Goal: Transaction & Acquisition: Book appointment/travel/reservation

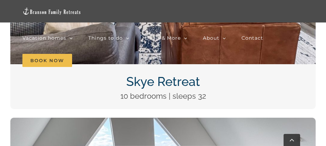
scroll to position [369, 0]
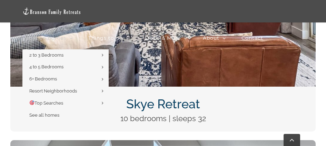
click at [70, 38] on icon "Main Menu Sticky" at bounding box center [70, 38] width 3 height 6
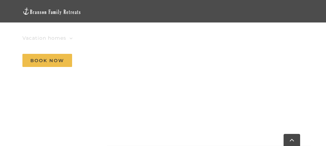
scroll to position [863, 0]
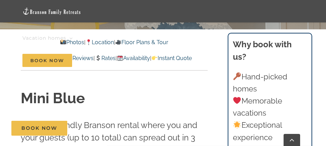
scroll to position [104, 0]
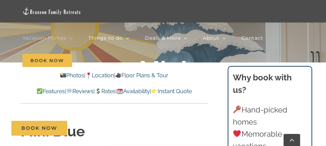
click at [102, 76] on link "Location" at bounding box center [100, 75] width 28 height 7
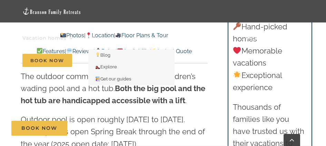
scroll to position [1495, 0]
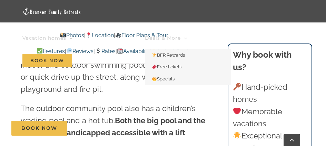
click at [145, 36] on span "Deals & More" at bounding box center [163, 38] width 36 height 5
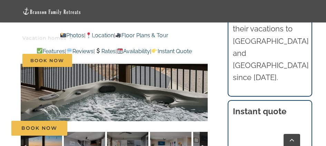
scroll to position [483, 0]
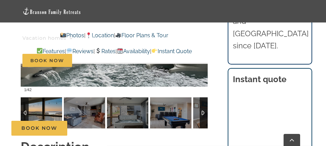
click at [61, 111] on img at bounding box center [41, 112] width 41 height 31
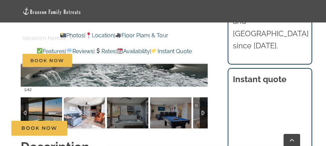
click at [103, 113] on img at bounding box center [84, 112] width 41 height 31
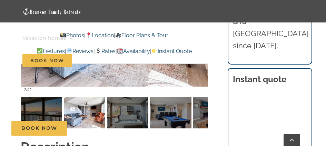
click at [139, 121] on div "Book Now" at bounding box center [168, 128] width 314 height 15
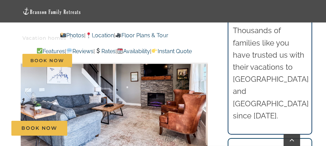
scroll to position [414, 0]
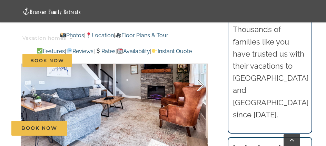
click at [201, 86] on div at bounding box center [193, 85] width 21 height 43
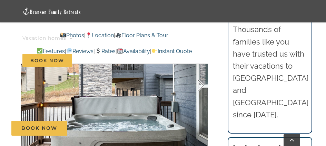
click at [201, 86] on div at bounding box center [193, 85] width 21 height 43
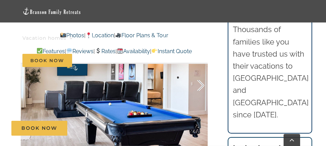
click at [201, 86] on div at bounding box center [193, 85] width 21 height 43
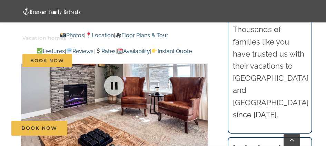
click at [201, 86] on div at bounding box center [114, 86] width 187 height 158
click at [201, 86] on div at bounding box center [193, 85] width 21 height 43
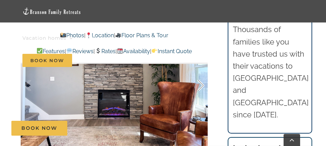
click at [201, 86] on div at bounding box center [193, 85] width 21 height 43
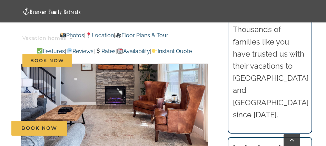
click at [201, 86] on div "7 / 42" at bounding box center [114, 86] width 187 height 158
click at [201, 85] on div at bounding box center [193, 85] width 21 height 43
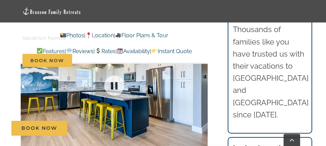
click at [201, 85] on div at bounding box center [114, 86] width 187 height 158
click at [201, 85] on div at bounding box center [193, 85] width 21 height 43
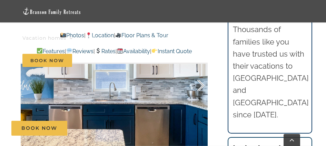
click at [201, 85] on div at bounding box center [193, 85] width 21 height 43
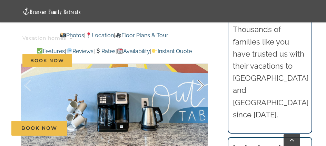
click at [201, 85] on div at bounding box center [193, 85] width 21 height 43
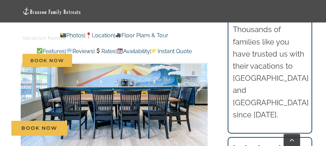
click at [201, 85] on div at bounding box center [193, 85] width 21 height 43
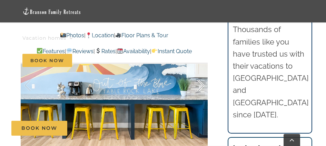
click at [201, 85] on div at bounding box center [193, 85] width 21 height 43
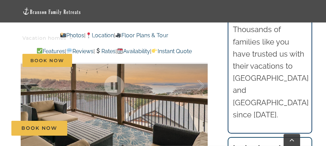
click at [200, 88] on div at bounding box center [193, 85] width 21 height 43
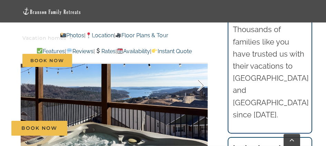
click at [202, 86] on div at bounding box center [193, 85] width 21 height 43
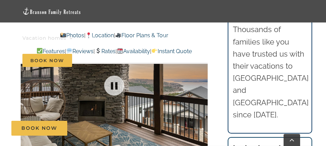
click at [202, 86] on div at bounding box center [114, 86] width 187 height 158
click at [202, 86] on div at bounding box center [193, 85] width 21 height 43
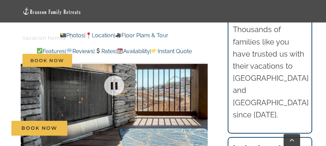
click at [202, 86] on div at bounding box center [114, 86] width 187 height 158
click at [202, 86] on div at bounding box center [193, 85] width 21 height 43
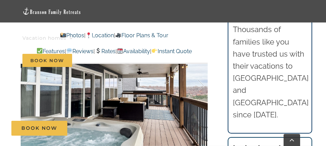
click at [202, 86] on div at bounding box center [193, 85] width 21 height 43
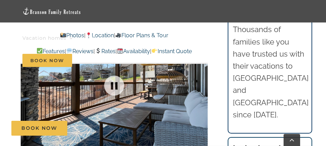
click at [202, 86] on div at bounding box center [114, 86] width 187 height 158
click at [203, 84] on div at bounding box center [193, 85] width 21 height 43
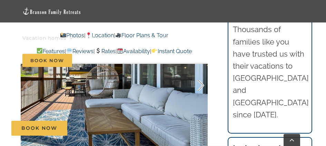
click at [203, 84] on div at bounding box center [193, 85] width 21 height 43
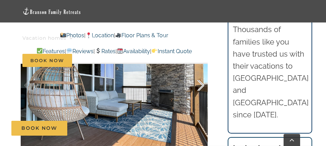
click at [203, 84] on div at bounding box center [193, 85] width 21 height 43
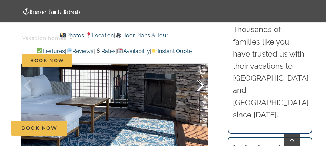
click at [203, 84] on div at bounding box center [193, 85] width 21 height 43
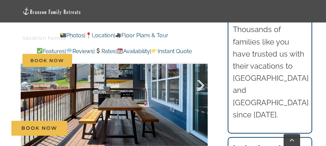
click at [202, 86] on div at bounding box center [193, 85] width 21 height 43
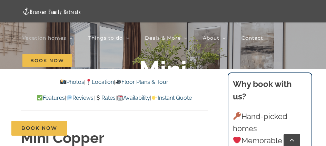
scroll to position [104, 0]
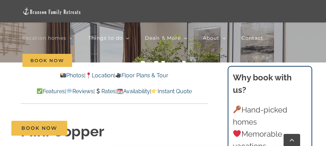
click at [155, 76] on link "Floor Plans & Tour" at bounding box center [141, 75] width 53 height 7
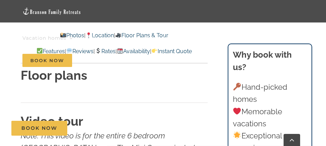
scroll to position [2133, 0]
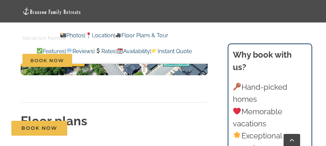
click at [78, 114] on strong "Floor plans" at bounding box center [54, 121] width 67 height 14
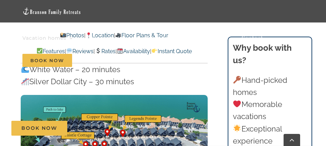
scroll to position [2015, 0]
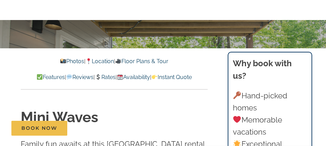
click at [218, 39] on div at bounding box center [163, 93] width 326 height 146
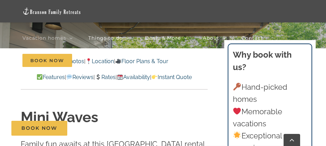
scroll to position [138, 0]
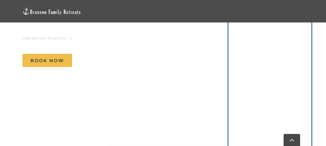
scroll to position [483, 0]
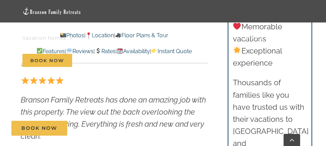
scroll to position [242, 0]
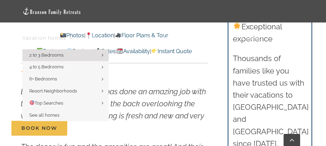
click at [66, 36] on span "Vacation homes" at bounding box center [44, 38] width 44 height 5
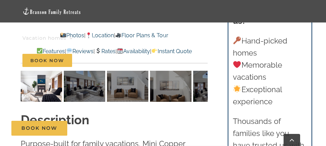
scroll to position [543, 0]
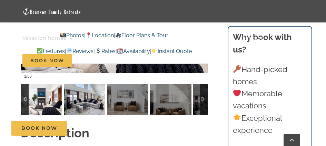
click at [84, 99] on img at bounding box center [84, 99] width 41 height 31
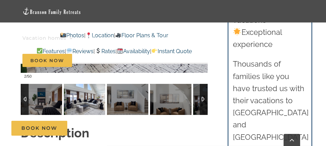
click at [202, 100] on div at bounding box center [204, 99] width 8 height 31
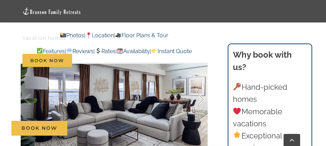
scroll to position [439, 0]
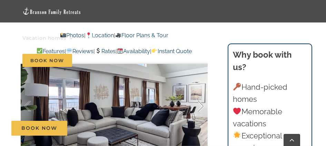
click at [200, 107] on div at bounding box center [193, 106] width 21 height 43
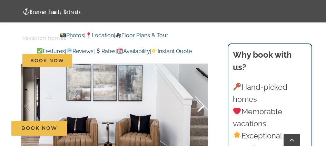
click at [200, 104] on div at bounding box center [193, 106] width 21 height 43
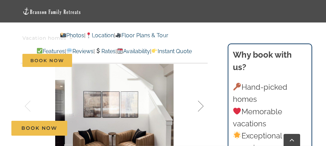
click at [200, 104] on div at bounding box center [193, 106] width 21 height 43
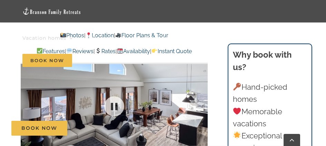
click at [200, 104] on div at bounding box center [114, 106] width 187 height 158
click at [201, 105] on div at bounding box center [193, 106] width 21 height 43
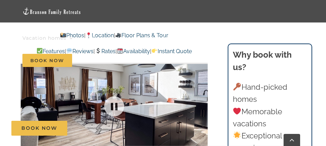
click at [201, 105] on div at bounding box center [114, 106] width 187 height 158
click at [201, 105] on div at bounding box center [193, 106] width 21 height 43
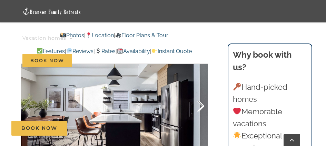
click at [201, 105] on div at bounding box center [193, 106] width 21 height 43
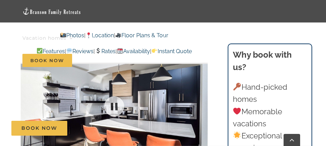
click at [201, 105] on div at bounding box center [114, 106] width 187 height 158
click at [201, 105] on div at bounding box center [193, 106] width 21 height 43
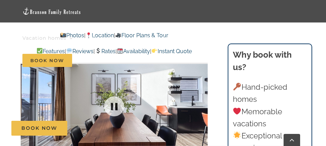
click at [201, 105] on div at bounding box center [114, 106] width 187 height 158
click at [201, 105] on div at bounding box center [193, 106] width 21 height 43
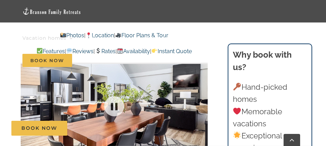
click at [201, 104] on div at bounding box center [114, 106] width 187 height 158
click at [201, 104] on div at bounding box center [193, 106] width 21 height 43
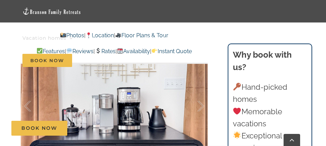
click at [201, 104] on div at bounding box center [193, 106] width 21 height 43
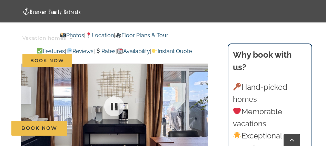
click at [201, 104] on div at bounding box center [114, 106] width 187 height 158
click at [201, 104] on div at bounding box center [193, 106] width 21 height 43
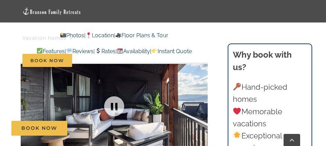
click at [201, 104] on div at bounding box center [114, 106] width 187 height 158
click at [201, 104] on div at bounding box center [193, 106] width 21 height 43
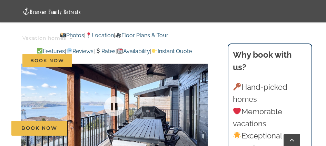
click at [201, 104] on div at bounding box center [114, 106] width 187 height 158
click at [201, 104] on div at bounding box center [193, 106] width 21 height 43
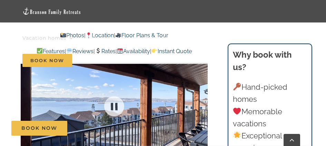
click at [201, 104] on div at bounding box center [114, 106] width 187 height 158
click at [201, 104] on div at bounding box center [193, 106] width 21 height 43
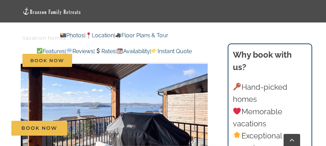
click at [202, 104] on div at bounding box center [193, 106] width 21 height 43
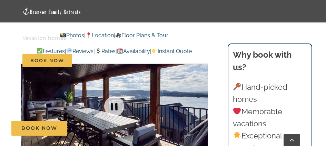
click at [202, 104] on div at bounding box center [114, 106] width 187 height 158
click at [202, 104] on div at bounding box center [193, 106] width 21 height 43
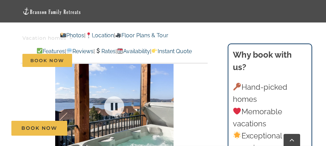
click at [202, 104] on div at bounding box center [114, 106] width 187 height 158
click at [202, 104] on div at bounding box center [193, 106] width 21 height 43
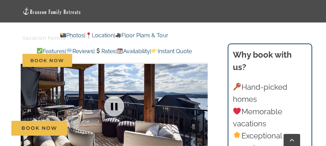
click at [202, 104] on div at bounding box center [114, 106] width 187 height 158
click at [202, 104] on div at bounding box center [193, 106] width 21 height 43
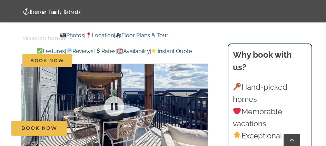
click at [202, 104] on div at bounding box center [114, 106] width 187 height 158
click at [202, 104] on div at bounding box center [193, 106] width 21 height 43
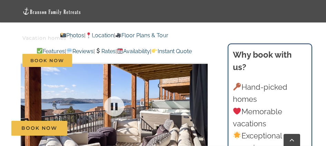
click at [202, 104] on div at bounding box center [114, 106] width 187 height 158
click at [202, 104] on div at bounding box center [193, 106] width 21 height 43
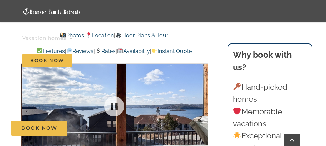
click at [202, 104] on div at bounding box center [114, 106] width 187 height 158
click at [202, 104] on div at bounding box center [193, 106] width 21 height 43
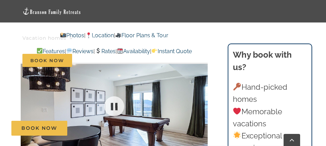
click at [202, 104] on div "23 / 50" at bounding box center [114, 106] width 187 height 158
click at [202, 104] on div at bounding box center [193, 106] width 21 height 43
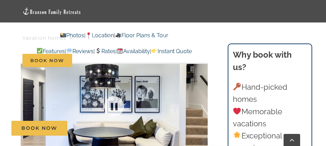
click at [202, 104] on div at bounding box center [114, 106] width 187 height 158
click at [202, 104] on div at bounding box center [193, 106] width 21 height 43
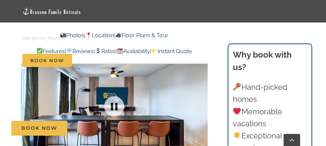
click at [202, 104] on div at bounding box center [114, 106] width 187 height 158
click at [202, 104] on div at bounding box center [193, 106] width 21 height 43
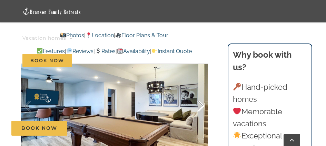
click at [200, 104] on div at bounding box center [193, 106] width 21 height 43
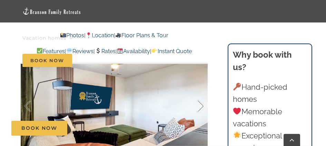
click at [200, 104] on div at bounding box center [193, 106] width 21 height 43
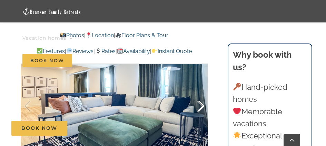
click at [200, 104] on div at bounding box center [193, 106] width 21 height 43
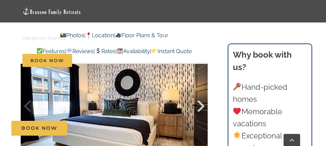
click at [200, 104] on div at bounding box center [193, 106] width 21 height 43
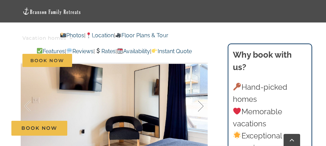
click at [200, 104] on div at bounding box center [193, 106] width 21 height 43
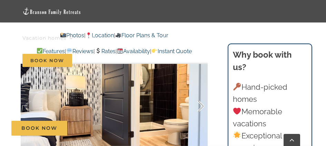
click at [200, 104] on div at bounding box center [193, 106] width 21 height 43
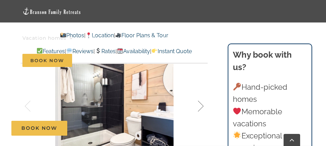
click at [200, 104] on div at bounding box center [193, 106] width 21 height 43
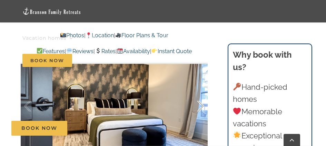
click at [200, 104] on div at bounding box center [193, 106] width 21 height 43
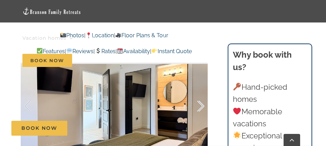
click at [200, 104] on div at bounding box center [193, 106] width 21 height 43
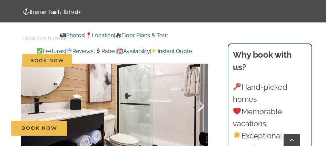
click at [200, 104] on div at bounding box center [193, 106] width 21 height 43
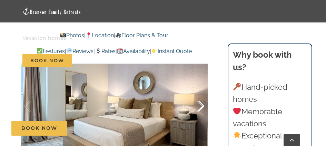
click at [200, 104] on div at bounding box center [193, 106] width 21 height 43
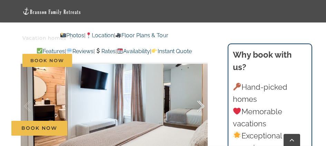
click at [200, 104] on div at bounding box center [193, 106] width 21 height 43
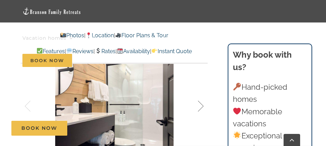
click at [200, 104] on div at bounding box center [193, 106] width 21 height 43
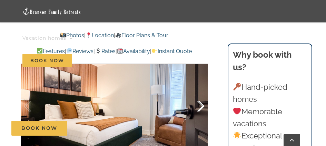
click at [200, 104] on div at bounding box center [193, 106] width 21 height 43
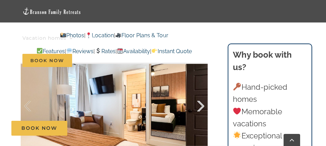
click at [200, 104] on div at bounding box center [193, 106] width 21 height 43
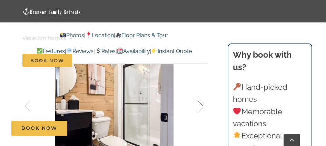
click at [200, 104] on div at bounding box center [193, 106] width 21 height 43
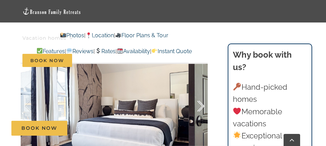
click at [200, 104] on div at bounding box center [193, 106] width 21 height 43
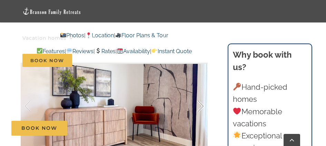
click at [200, 104] on div at bounding box center [193, 106] width 21 height 43
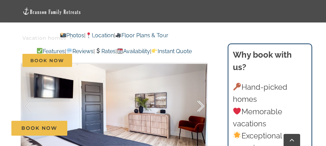
click at [200, 104] on div at bounding box center [193, 106] width 21 height 43
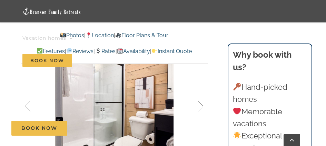
click at [200, 104] on div at bounding box center [193, 106] width 21 height 43
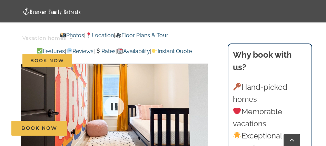
click at [200, 104] on div at bounding box center [114, 106] width 187 height 158
click at [200, 104] on div at bounding box center [193, 106] width 21 height 43
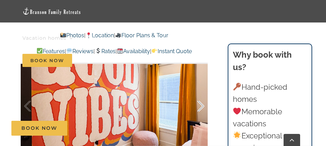
click at [200, 105] on div at bounding box center [193, 106] width 21 height 43
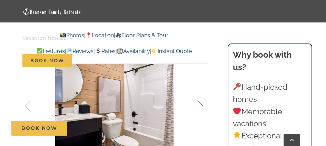
click at [200, 105] on div at bounding box center [193, 106] width 21 height 43
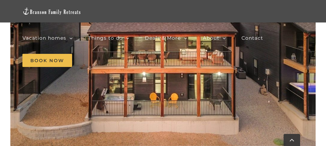
scroll to position [828, 0]
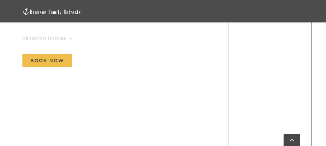
scroll to position [449, 0]
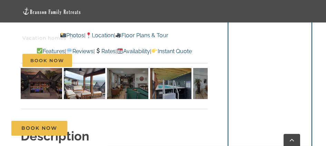
scroll to position [483, 0]
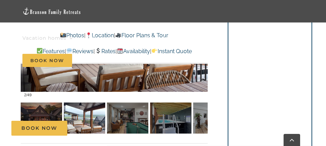
click at [163, 125] on div "Book Now" at bounding box center [168, 128] width 314 height 15
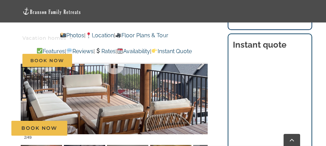
scroll to position [414, 0]
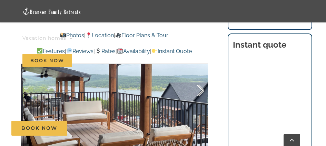
click at [197, 92] on div at bounding box center [193, 90] width 21 height 43
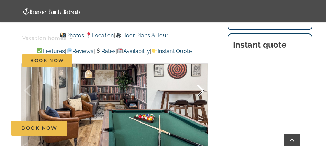
click at [197, 92] on div at bounding box center [193, 90] width 21 height 43
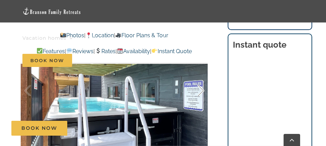
click at [196, 93] on div at bounding box center [193, 90] width 21 height 43
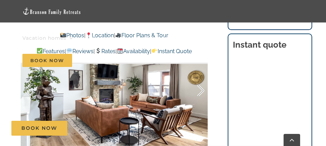
click at [201, 90] on div at bounding box center [193, 90] width 21 height 43
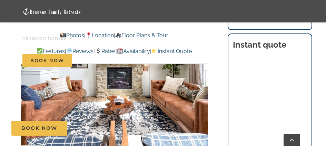
click at [201, 90] on div at bounding box center [193, 90] width 21 height 43
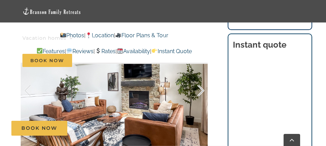
click at [201, 90] on div at bounding box center [193, 90] width 21 height 43
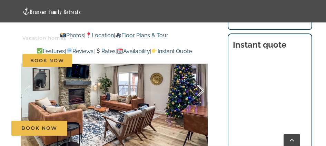
click at [201, 90] on div at bounding box center [193, 90] width 21 height 43
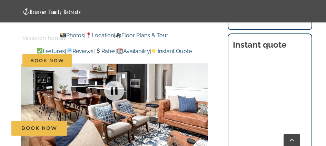
click at [201, 90] on div at bounding box center [114, 91] width 187 height 158
click at [201, 90] on div at bounding box center [193, 90] width 21 height 43
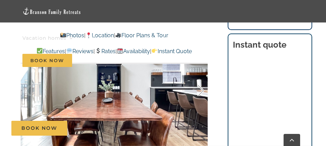
click at [201, 90] on div at bounding box center [193, 90] width 21 height 43
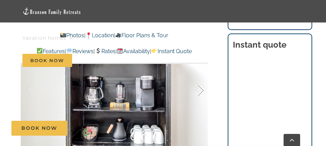
click at [201, 90] on div at bounding box center [193, 90] width 21 height 43
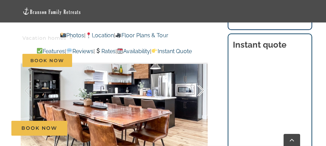
click at [201, 90] on div at bounding box center [193, 90] width 21 height 43
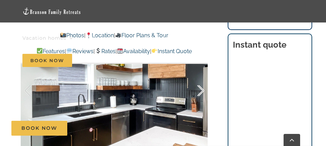
click at [201, 90] on div at bounding box center [193, 90] width 21 height 43
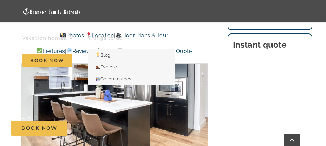
click at [102, 36] on span "Things to do" at bounding box center [105, 38] width 35 height 5
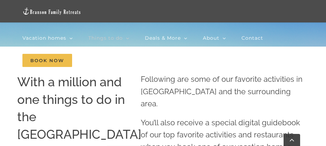
scroll to position [138, 0]
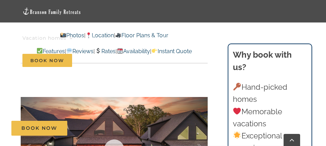
scroll to position [345, 0]
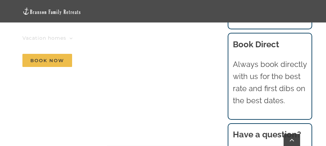
scroll to position [656, 0]
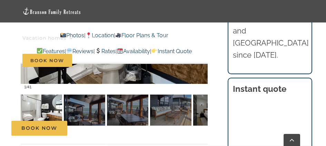
scroll to position [380, 0]
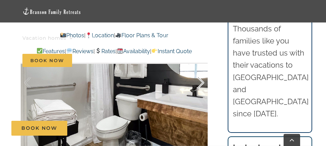
click at [199, 87] on div at bounding box center [193, 82] width 21 height 43
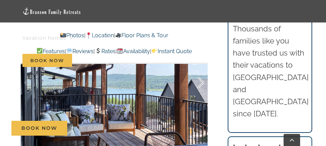
click at [201, 83] on div at bounding box center [193, 82] width 21 height 43
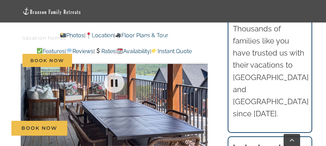
click at [200, 84] on div at bounding box center [114, 83] width 187 height 158
click at [200, 84] on div at bounding box center [193, 82] width 21 height 43
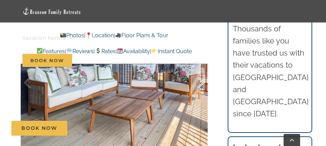
click at [201, 81] on div at bounding box center [193, 82] width 21 height 43
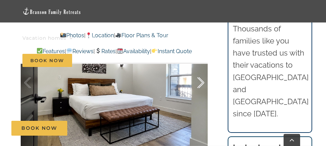
click at [201, 81] on div at bounding box center [193, 82] width 21 height 43
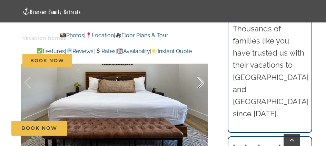
click at [201, 81] on div at bounding box center [193, 82] width 21 height 43
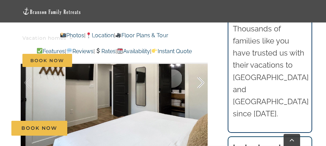
click at [201, 81] on div at bounding box center [193, 82] width 21 height 43
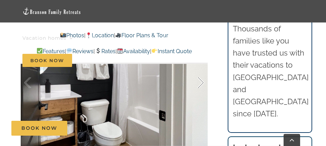
click at [201, 81] on div at bounding box center [193, 82] width 21 height 43
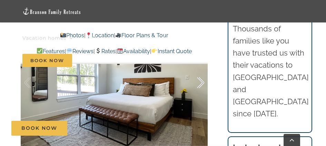
click at [201, 81] on div at bounding box center [193, 82] width 21 height 43
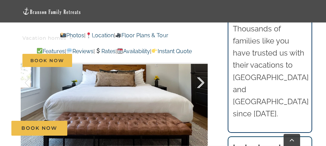
click at [201, 81] on div at bounding box center [193, 82] width 21 height 43
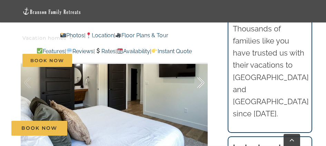
click at [201, 81] on div at bounding box center [193, 82] width 21 height 43
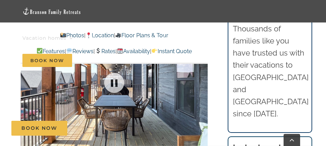
click at [201, 81] on div at bounding box center [114, 83] width 187 height 158
click at [201, 81] on div at bounding box center [193, 82] width 21 height 43
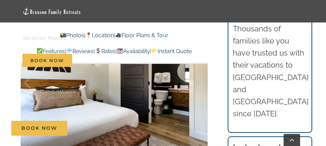
click at [201, 81] on div at bounding box center [193, 82] width 21 height 43
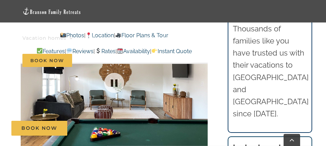
click at [201, 81] on div at bounding box center [114, 83] width 187 height 158
click at [201, 81] on div at bounding box center [193, 82] width 21 height 43
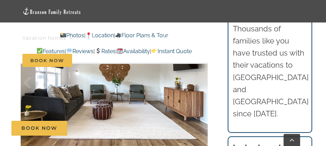
click at [201, 81] on div at bounding box center [193, 82] width 21 height 43
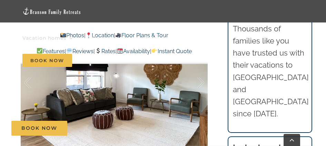
click at [201, 81] on div at bounding box center [193, 82] width 21 height 43
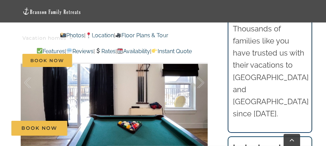
click at [201, 81] on div at bounding box center [193, 82] width 21 height 43
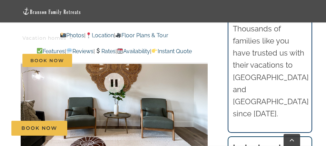
click at [201, 81] on div "18 / 41" at bounding box center [114, 83] width 187 height 158
click at [201, 81] on div at bounding box center [193, 82] width 21 height 43
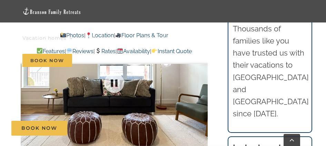
click at [201, 81] on div at bounding box center [114, 83] width 187 height 158
click at [201, 80] on div at bounding box center [193, 82] width 21 height 43
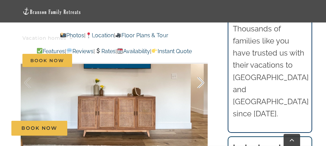
click at [202, 82] on div at bounding box center [193, 82] width 21 height 43
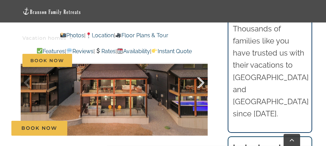
click at [201, 85] on div at bounding box center [193, 82] width 21 height 43
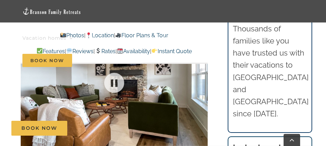
click at [201, 85] on div at bounding box center [114, 83] width 187 height 158
click at [201, 85] on div at bounding box center [193, 82] width 21 height 43
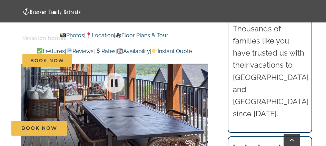
click at [201, 85] on div at bounding box center [114, 83] width 187 height 158
click at [201, 85] on div at bounding box center [193, 82] width 21 height 43
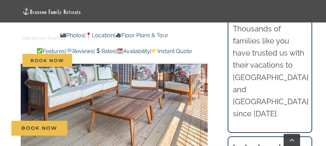
click at [201, 85] on div at bounding box center [193, 82] width 21 height 43
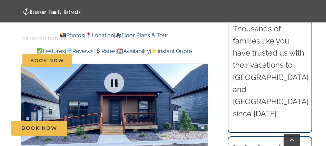
click at [201, 85] on div at bounding box center [114, 83] width 187 height 158
click at [201, 85] on div at bounding box center [193, 82] width 21 height 43
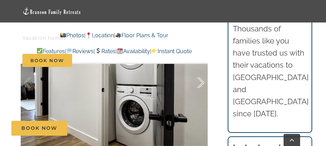
click at [201, 85] on div at bounding box center [193, 82] width 21 height 43
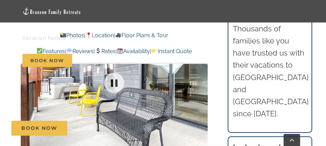
click at [201, 85] on div at bounding box center [114, 83] width 187 height 158
click at [201, 85] on div at bounding box center [193, 82] width 21 height 43
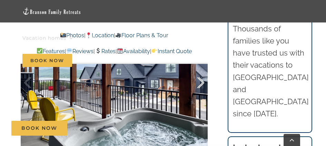
click at [201, 85] on div at bounding box center [193, 82] width 21 height 43
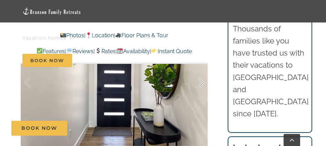
click at [201, 84] on div at bounding box center [193, 82] width 21 height 43
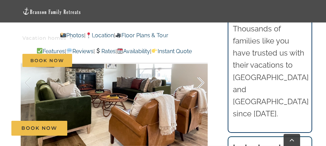
click at [202, 84] on div at bounding box center [193, 82] width 21 height 43
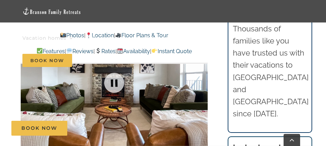
click at [202, 81] on div at bounding box center [114, 83] width 187 height 158
click at [202, 81] on div at bounding box center [193, 82] width 21 height 43
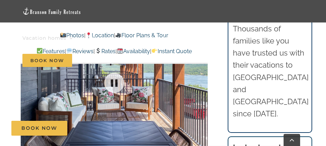
click at [202, 81] on div "32 / 41" at bounding box center [114, 83] width 187 height 158
click at [202, 81] on div at bounding box center [193, 82] width 21 height 43
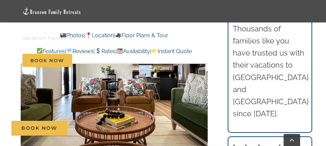
click at [202, 81] on div at bounding box center [193, 82] width 21 height 43
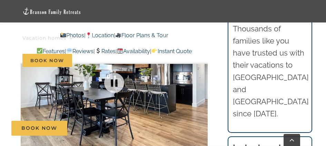
click at [202, 81] on div at bounding box center [114, 83] width 187 height 158
click at [202, 81] on div at bounding box center [193, 82] width 21 height 43
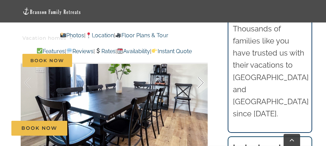
click at [202, 81] on div at bounding box center [193, 82] width 21 height 43
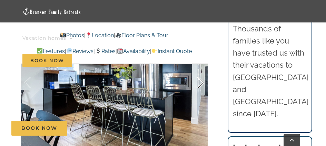
click at [202, 81] on div at bounding box center [193, 82] width 21 height 43
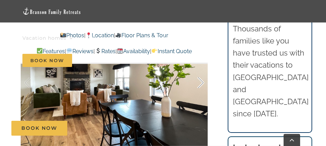
click at [202, 81] on div at bounding box center [193, 82] width 21 height 43
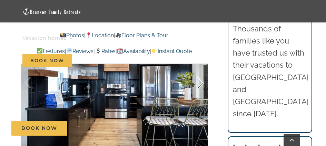
click at [202, 81] on div at bounding box center [193, 82] width 21 height 43
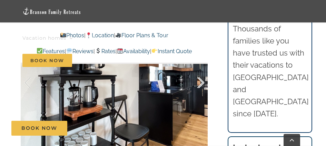
click at [202, 81] on div at bounding box center [193, 82] width 21 height 43
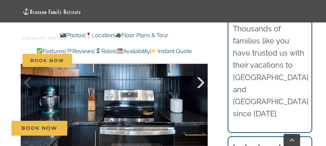
click at [202, 81] on div at bounding box center [193, 82] width 21 height 43
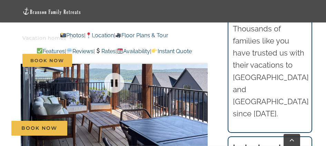
click at [202, 81] on div at bounding box center [114, 83] width 187 height 158
click at [202, 81] on div at bounding box center [193, 82] width 21 height 43
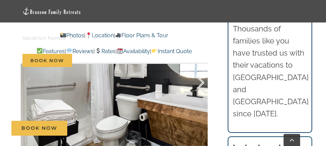
click at [202, 81] on div at bounding box center [193, 82] width 21 height 43
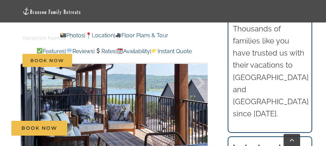
click at [202, 81] on div at bounding box center [193, 82] width 21 height 43
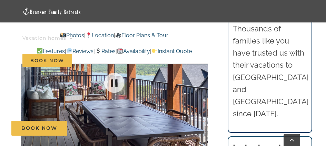
click at [202, 81] on div at bounding box center [114, 83] width 187 height 158
click at [202, 81] on div at bounding box center [193, 82] width 21 height 43
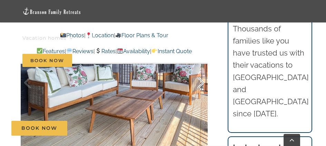
click at [202, 81] on div at bounding box center [193, 82] width 21 height 43
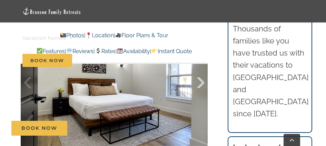
click at [202, 81] on div at bounding box center [193, 82] width 21 height 43
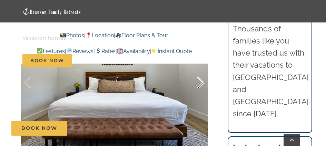
click at [202, 81] on div at bounding box center [193, 82] width 21 height 43
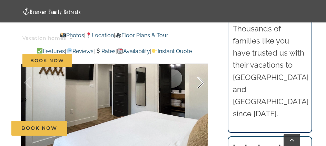
click at [202, 81] on div at bounding box center [193, 82] width 21 height 43
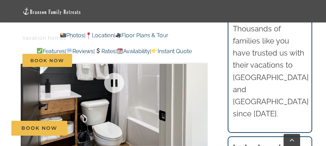
click at [202, 81] on div at bounding box center [114, 83] width 187 height 158
click at [202, 81] on div at bounding box center [193, 82] width 21 height 43
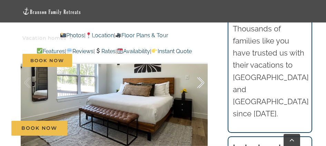
click at [202, 81] on div at bounding box center [193, 82] width 21 height 43
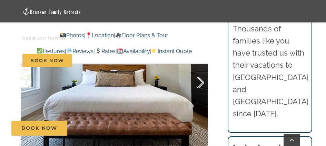
click at [202, 81] on div at bounding box center [193, 82] width 21 height 43
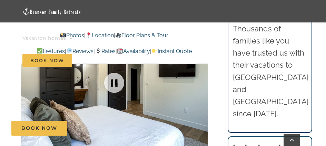
click at [202, 81] on div at bounding box center [114, 83] width 187 height 158
click at [202, 81] on div at bounding box center [193, 82] width 21 height 43
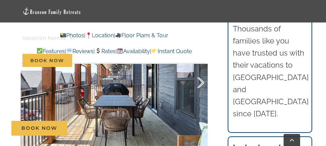
click at [202, 81] on div at bounding box center [193, 82] width 21 height 43
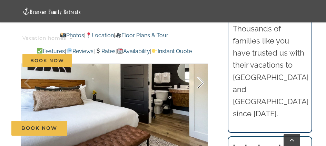
click at [202, 81] on div at bounding box center [193, 82] width 21 height 43
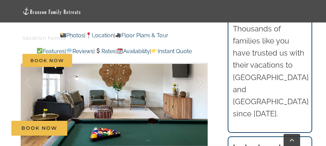
click at [202, 81] on div at bounding box center [193, 82] width 21 height 43
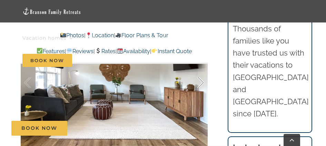
click at [202, 81] on div at bounding box center [193, 82] width 21 height 43
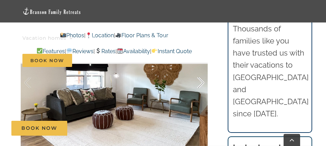
click at [202, 81] on div at bounding box center [193, 82] width 21 height 43
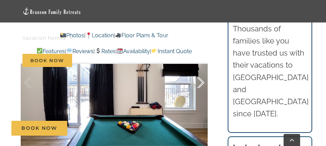
click at [202, 81] on div at bounding box center [193, 82] width 21 height 43
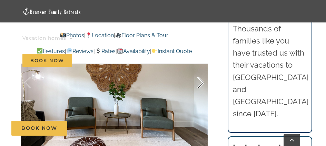
click at [202, 81] on div at bounding box center [193, 82] width 21 height 43
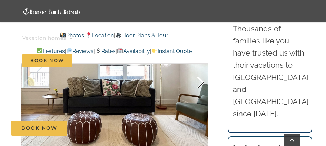
click at [202, 81] on div at bounding box center [193, 82] width 21 height 43
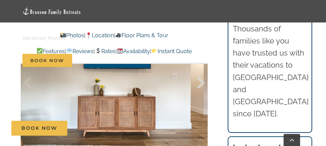
click at [202, 81] on div at bounding box center [193, 82] width 21 height 43
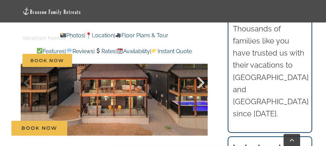
click at [202, 81] on div at bounding box center [193, 82] width 21 height 43
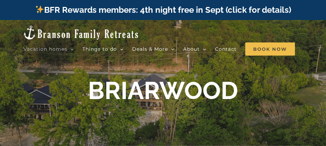
drag, startPoint x: 329, startPoint y: 8, endPoint x: 325, endPoint y: 8, distance: 4.2
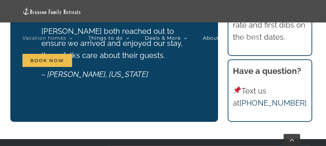
scroll to position [1708, 0]
